Goal: Navigation & Orientation: Find specific page/section

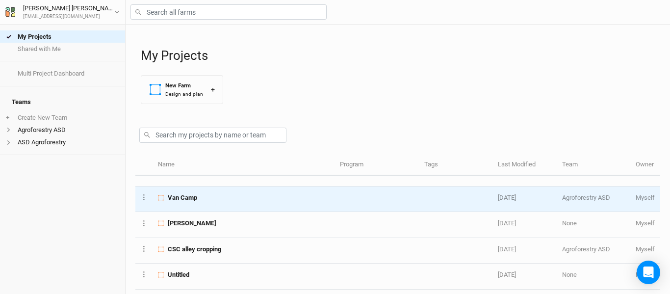
scroll to position [67, 0]
click at [238, 205] on td "Van Camp" at bounding box center [243, 197] width 182 height 25
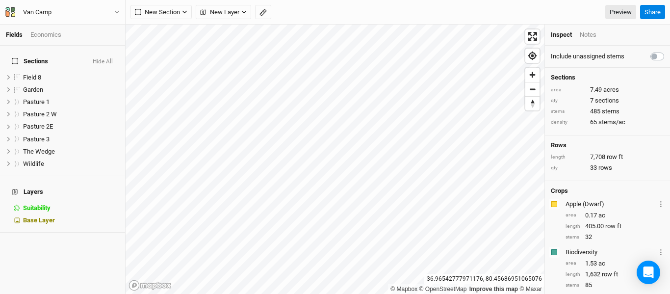
click at [122, 12] on div "Van Camp Back Project Settings User settings Imperial Metric Keyboard Shortcuts…" at bounding box center [62, 12] width 125 height 25
click at [119, 12] on icon "button" at bounding box center [116, 11] width 5 height 5
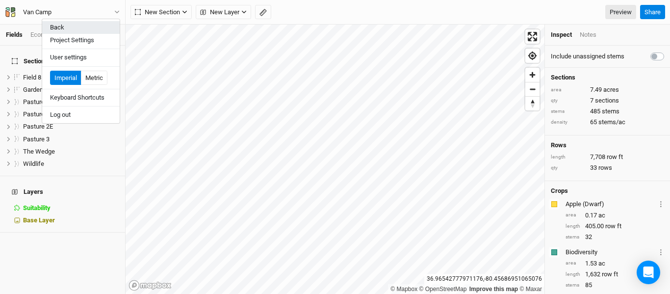
click at [72, 26] on button "Back" at bounding box center [80, 27] width 77 height 13
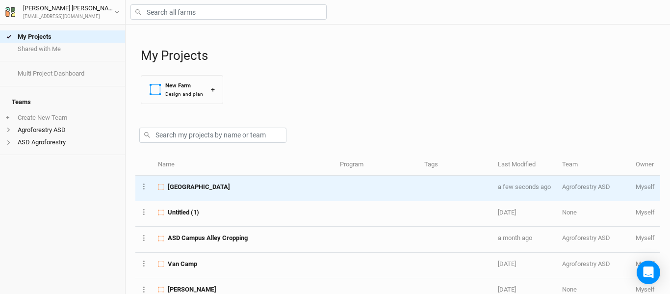
click at [269, 191] on td "[GEOGRAPHIC_DATA]" at bounding box center [243, 187] width 182 height 25
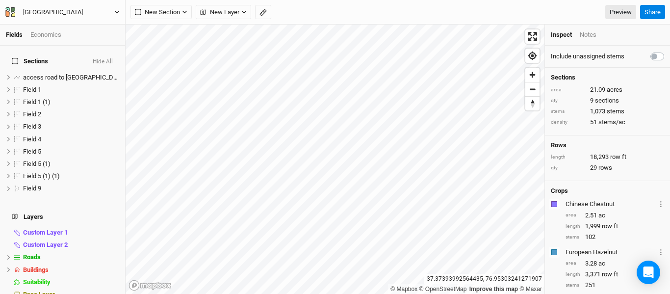
click at [119, 12] on icon "button" at bounding box center [116, 11] width 5 height 5
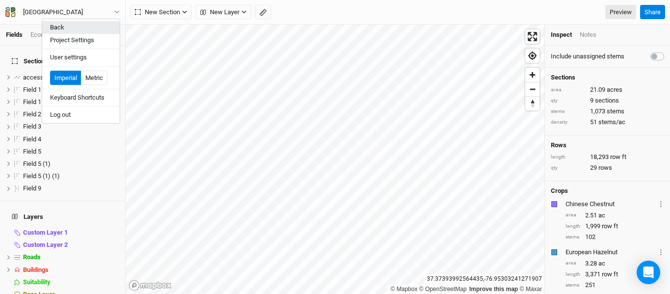
click at [66, 27] on button "Back" at bounding box center [80, 27] width 77 height 13
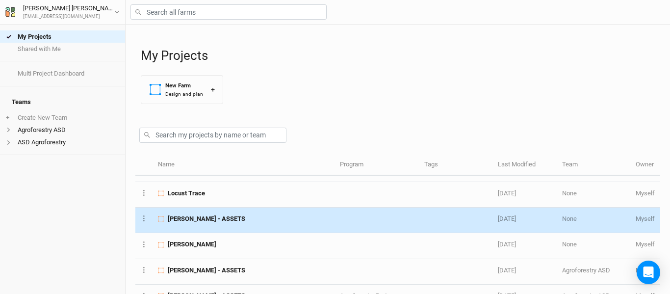
scroll to position [198, 0]
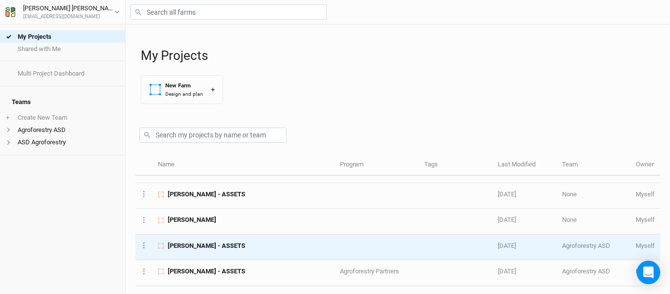
click at [262, 247] on div "[PERSON_NAME] - ASSETS" at bounding box center [243, 245] width 171 height 9
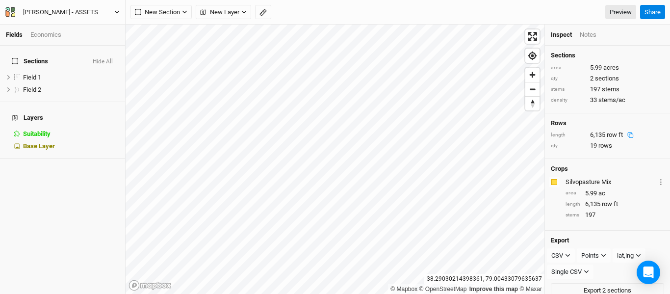
click at [116, 11] on icon "button" at bounding box center [116, 11] width 5 height 5
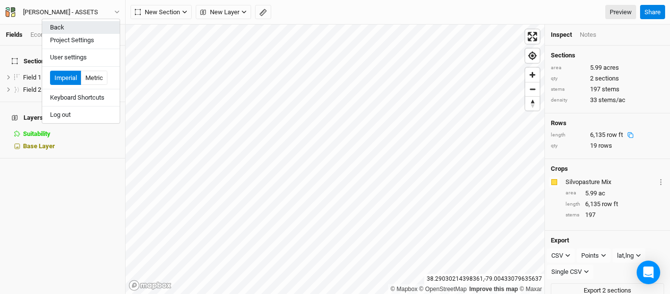
click at [79, 23] on button "Back" at bounding box center [80, 27] width 77 height 13
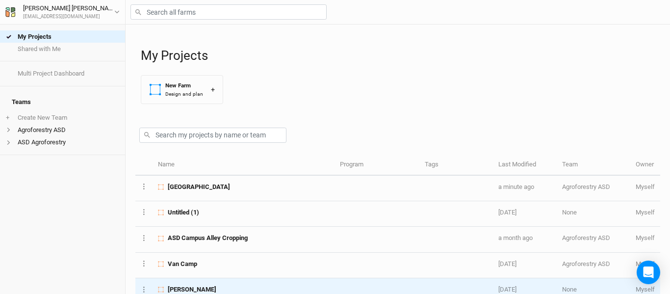
click at [277, 281] on td "[PERSON_NAME]" at bounding box center [243, 290] width 182 height 25
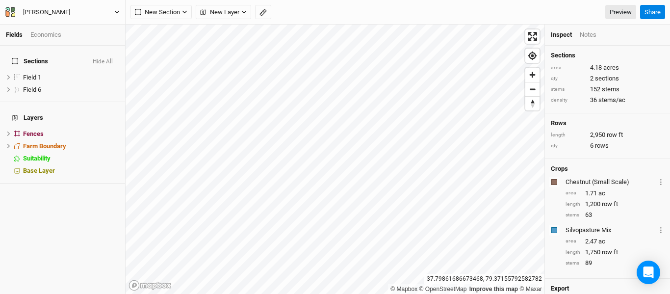
click at [112, 11] on button "[PERSON_NAME]" at bounding box center [62, 12] width 115 height 11
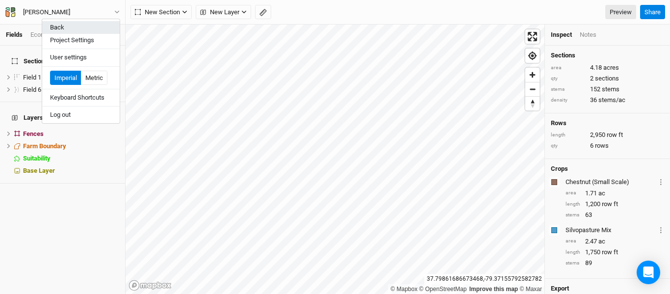
click at [72, 27] on button "Back" at bounding box center [80, 27] width 77 height 13
